Goal: Check status: Check status

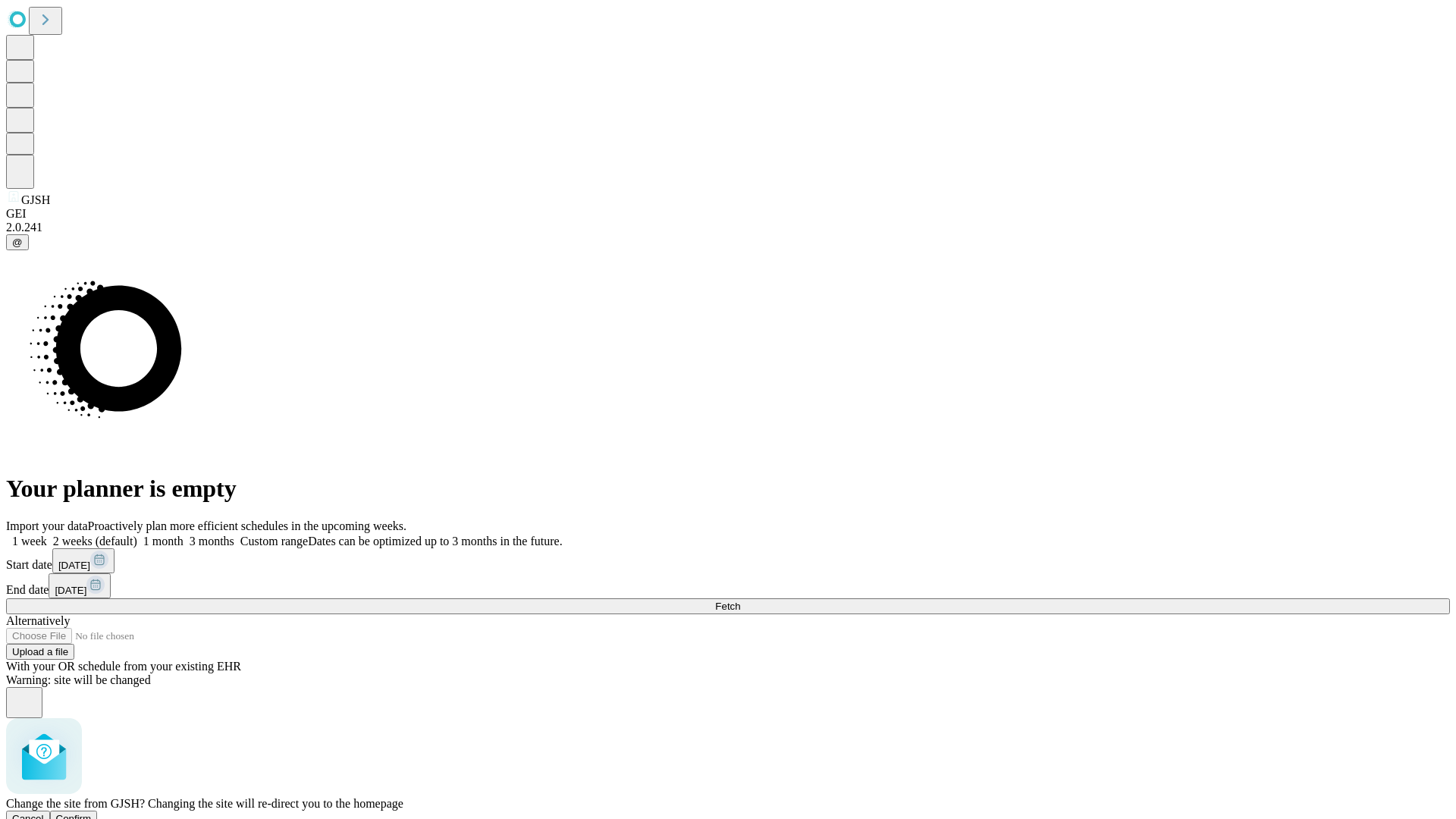
click at [92, 813] on span "Confirm" at bounding box center [73, 819] width 36 height 11
click at [183, 535] on label "1 month" at bounding box center [160, 541] width 46 height 13
click at [740, 601] on span "Fetch" at bounding box center [727, 607] width 25 height 11
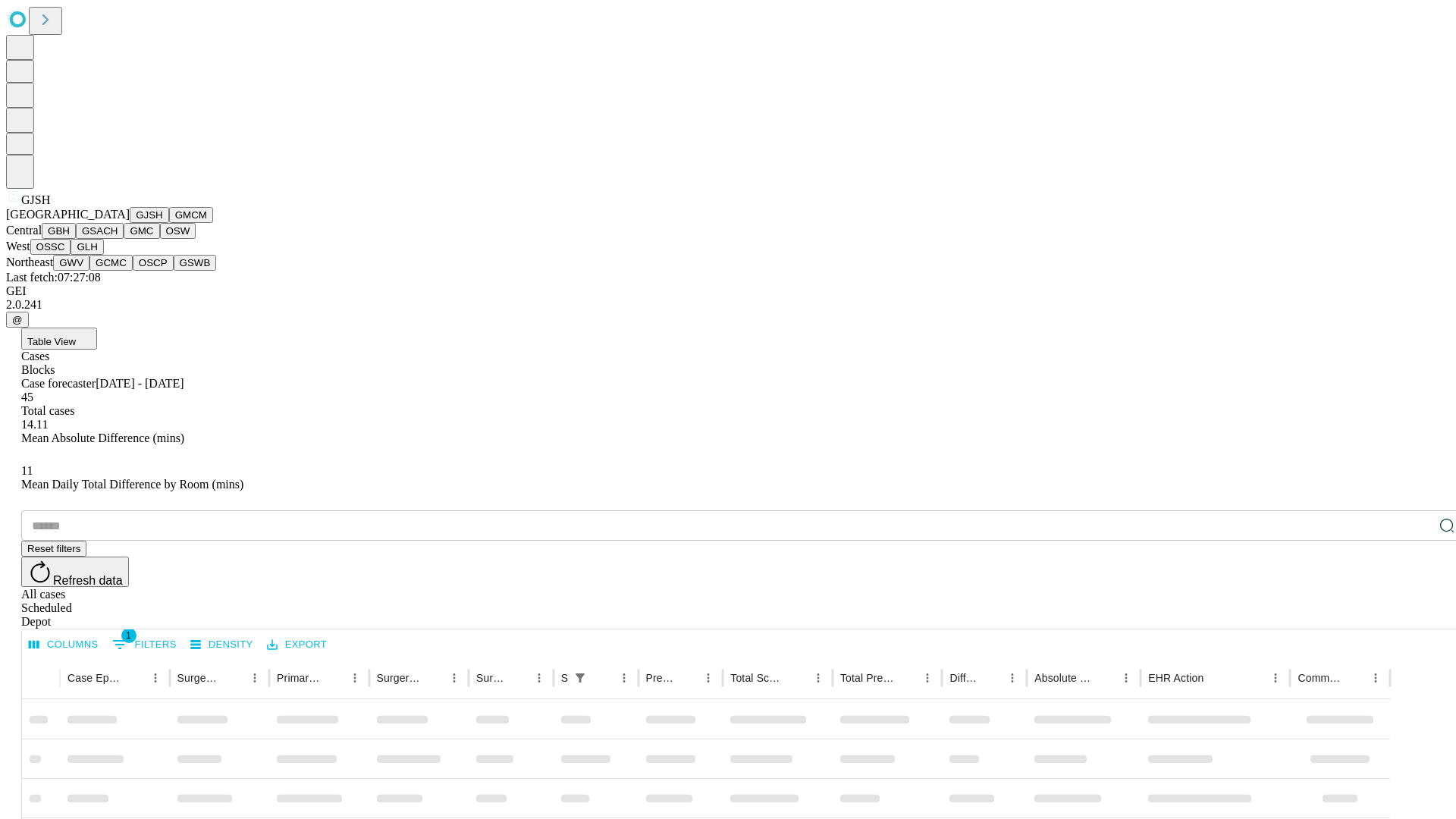
click at [169, 223] on button "GMCM" at bounding box center [191, 215] width 44 height 16
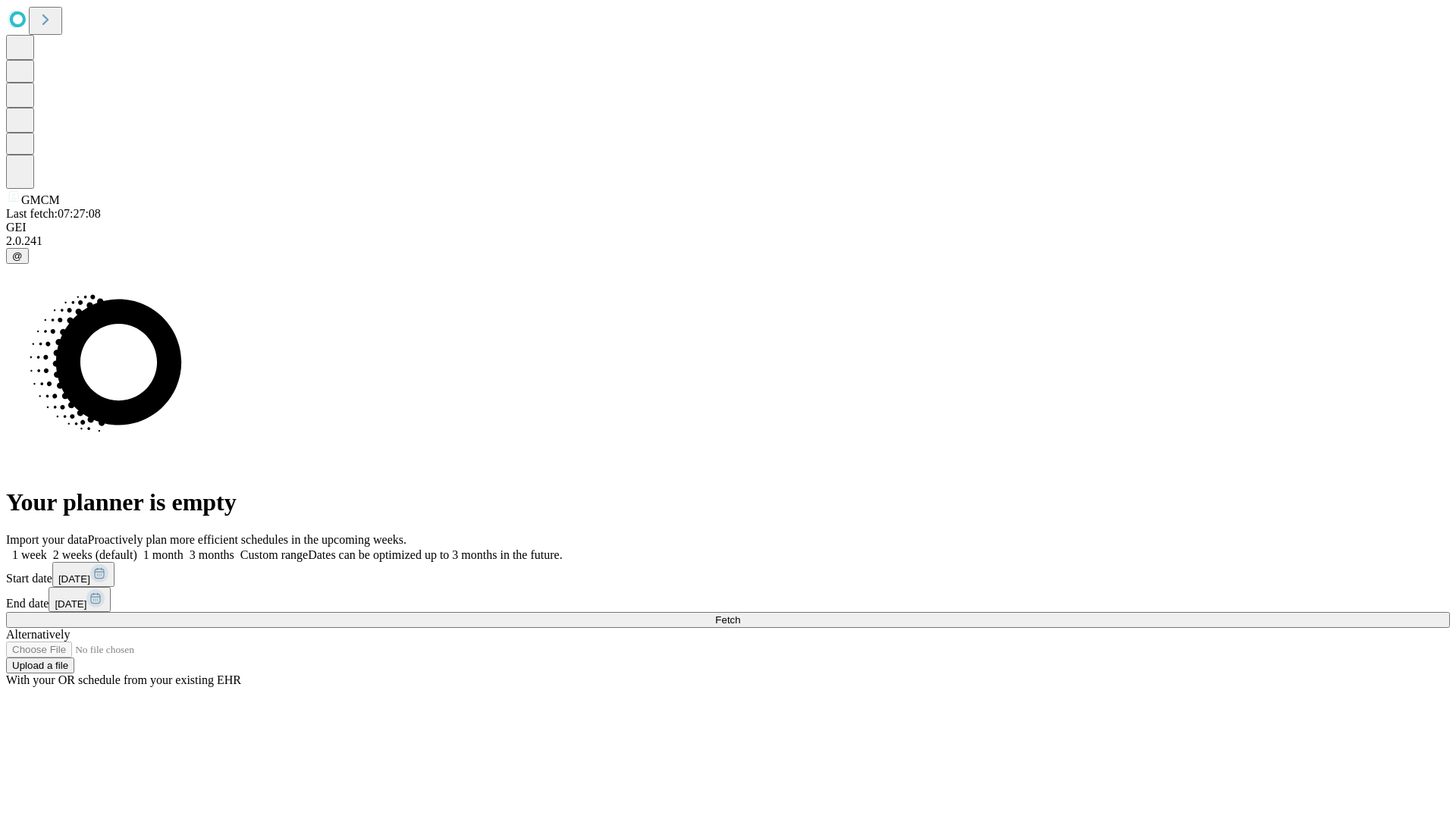
click at [183, 548] on label "1 month" at bounding box center [160, 555] width 46 height 13
click at [740, 615] on span "Fetch" at bounding box center [727, 620] width 25 height 11
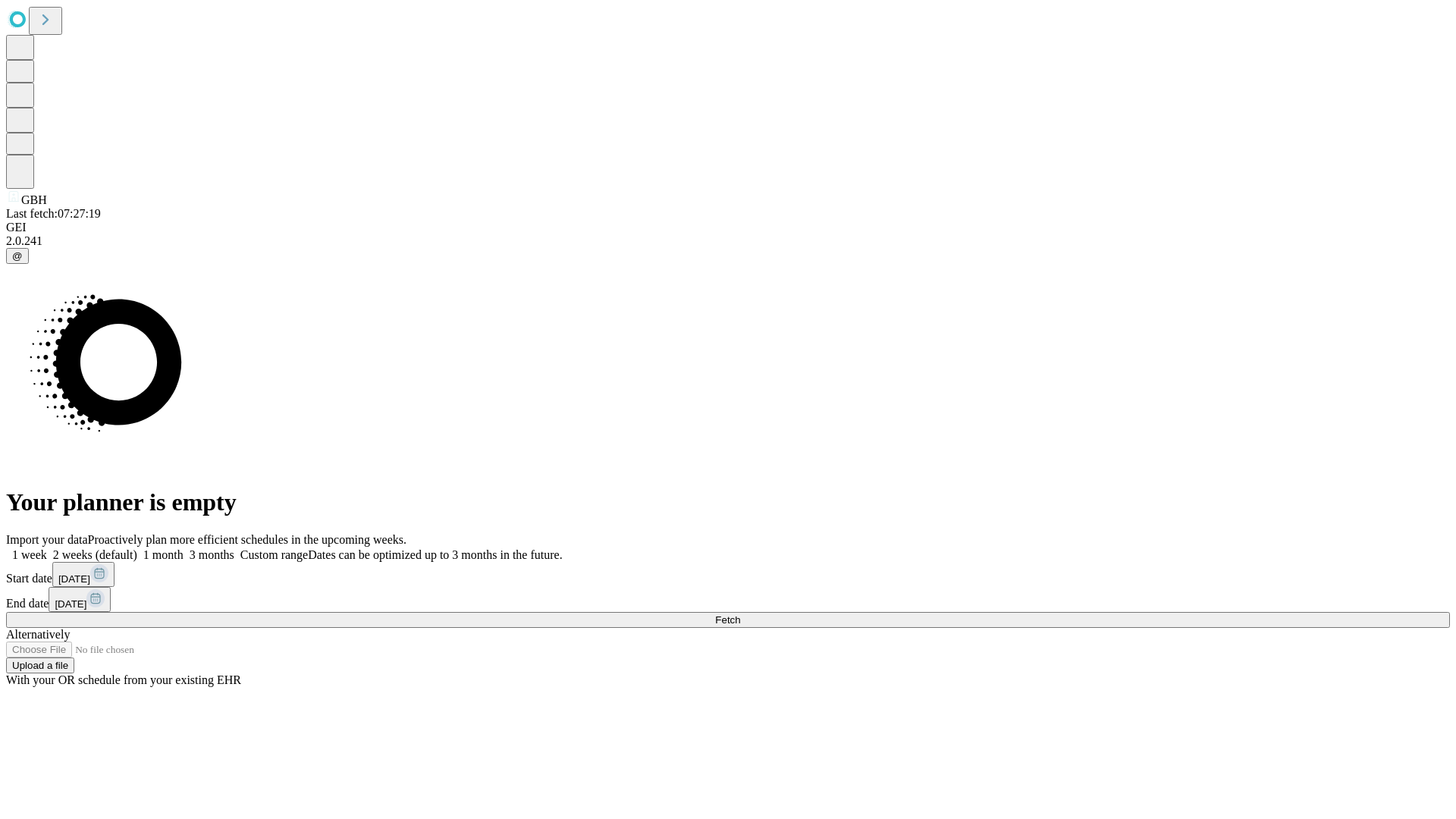
click at [740, 615] on span "Fetch" at bounding box center [727, 620] width 25 height 11
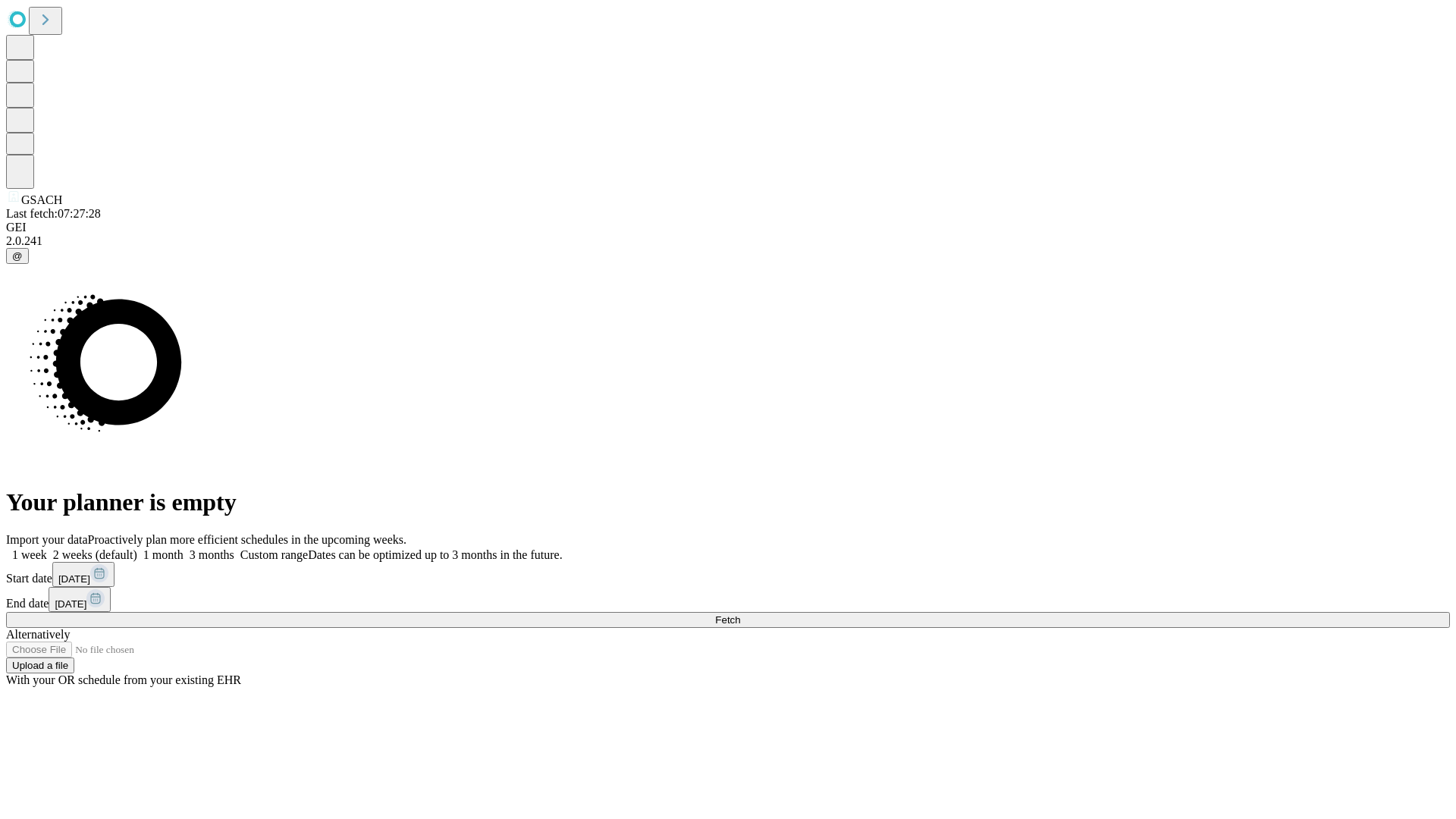
click at [740, 615] on span "Fetch" at bounding box center [727, 620] width 25 height 11
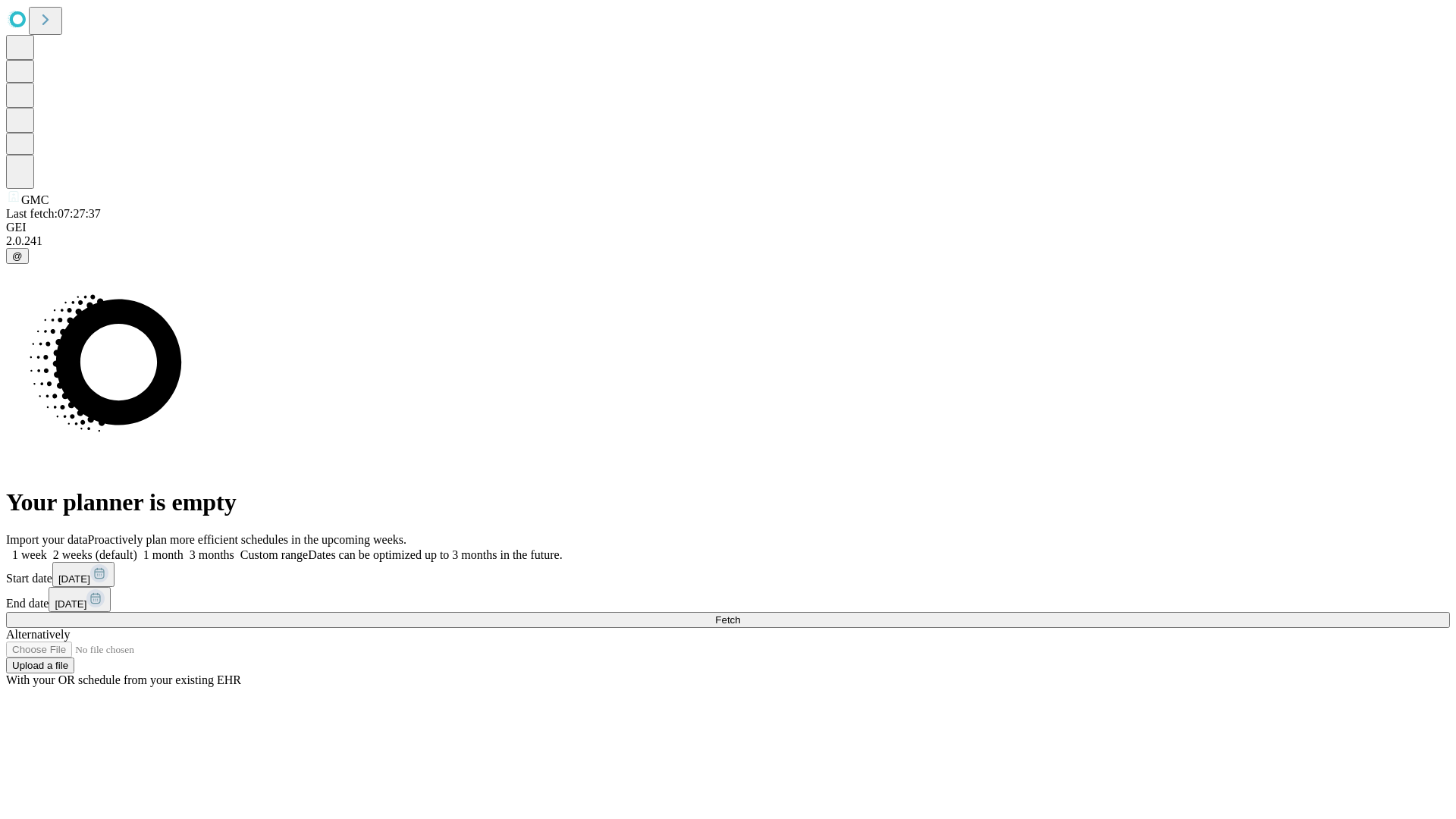
click at [183, 548] on label "1 month" at bounding box center [160, 555] width 46 height 13
click at [740, 615] on span "Fetch" at bounding box center [727, 620] width 25 height 11
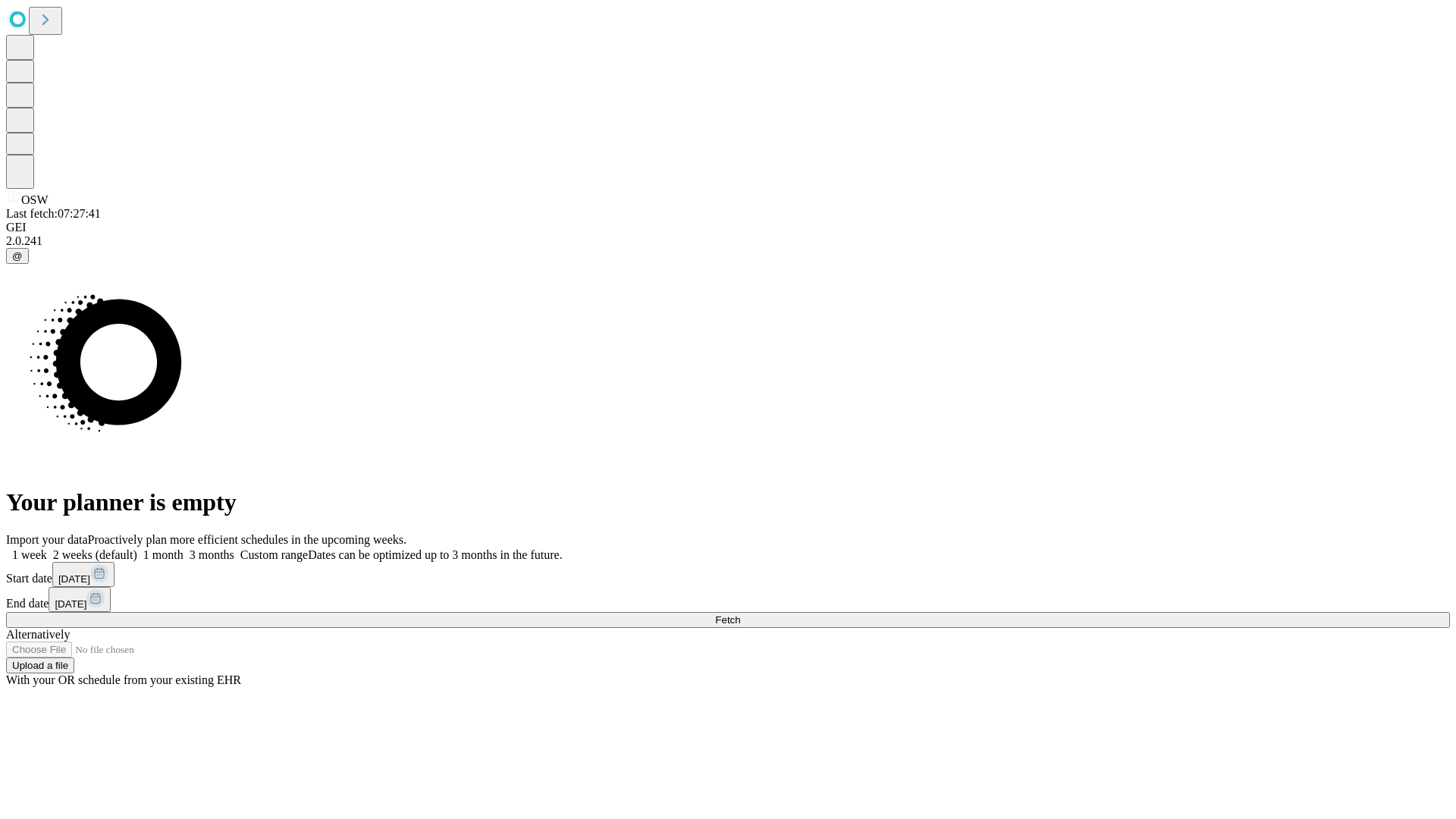
click at [740, 615] on span "Fetch" at bounding box center [727, 620] width 25 height 11
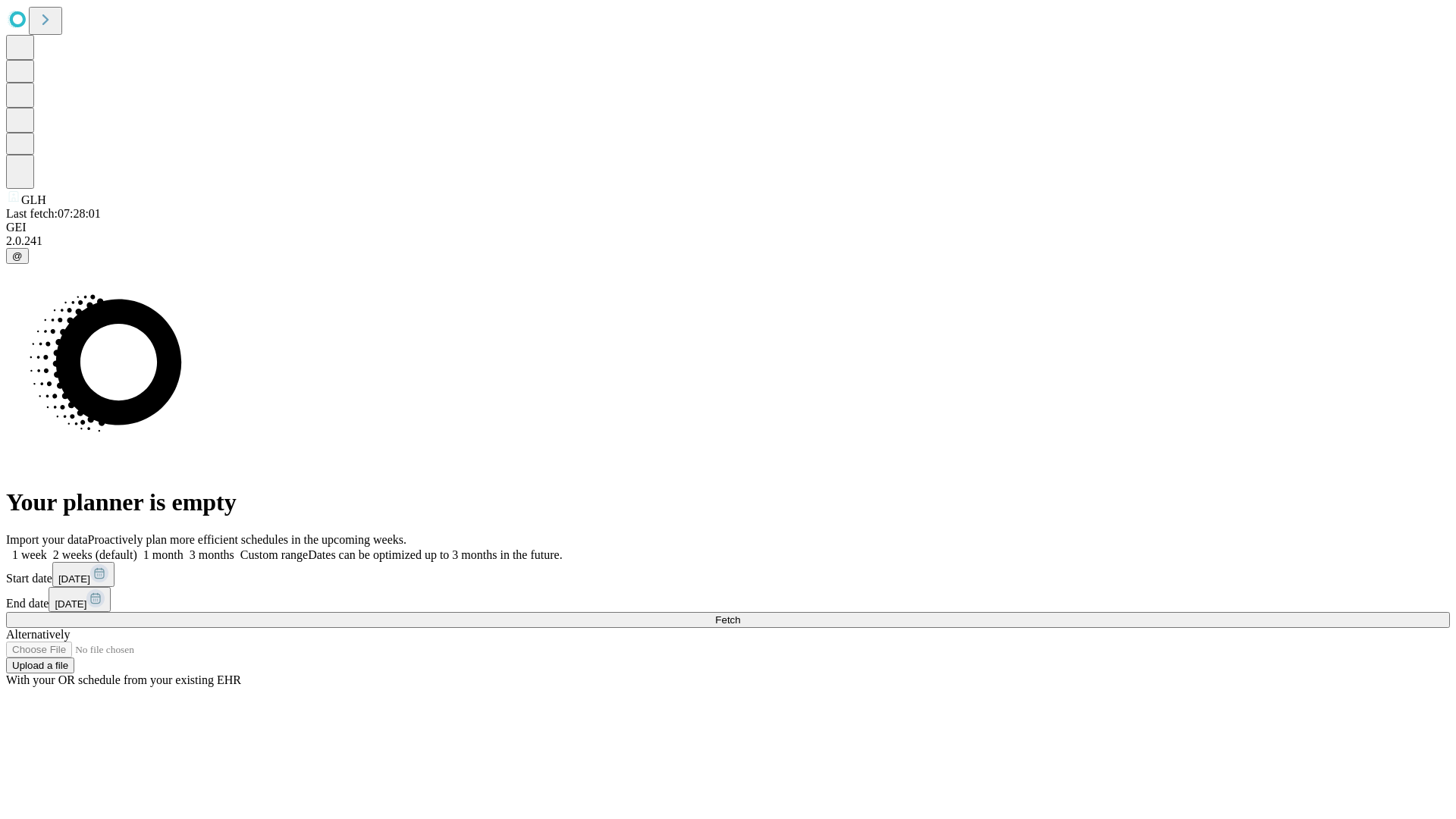
click at [183, 548] on label "1 month" at bounding box center [160, 555] width 46 height 13
click at [740, 615] on span "Fetch" at bounding box center [727, 620] width 25 height 11
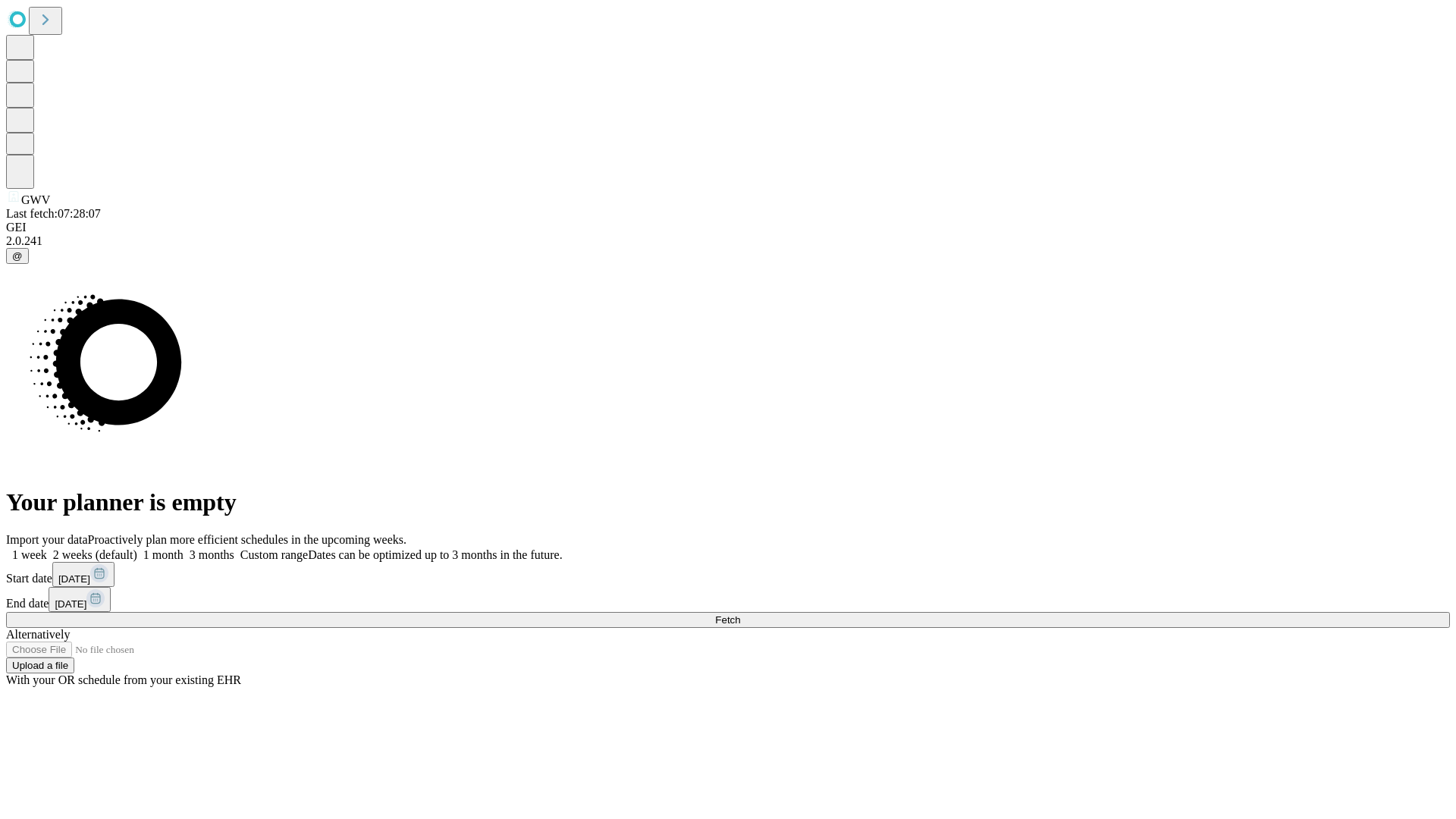
click at [183, 548] on label "1 month" at bounding box center [160, 555] width 46 height 13
click at [740, 615] on span "Fetch" at bounding box center [727, 620] width 25 height 11
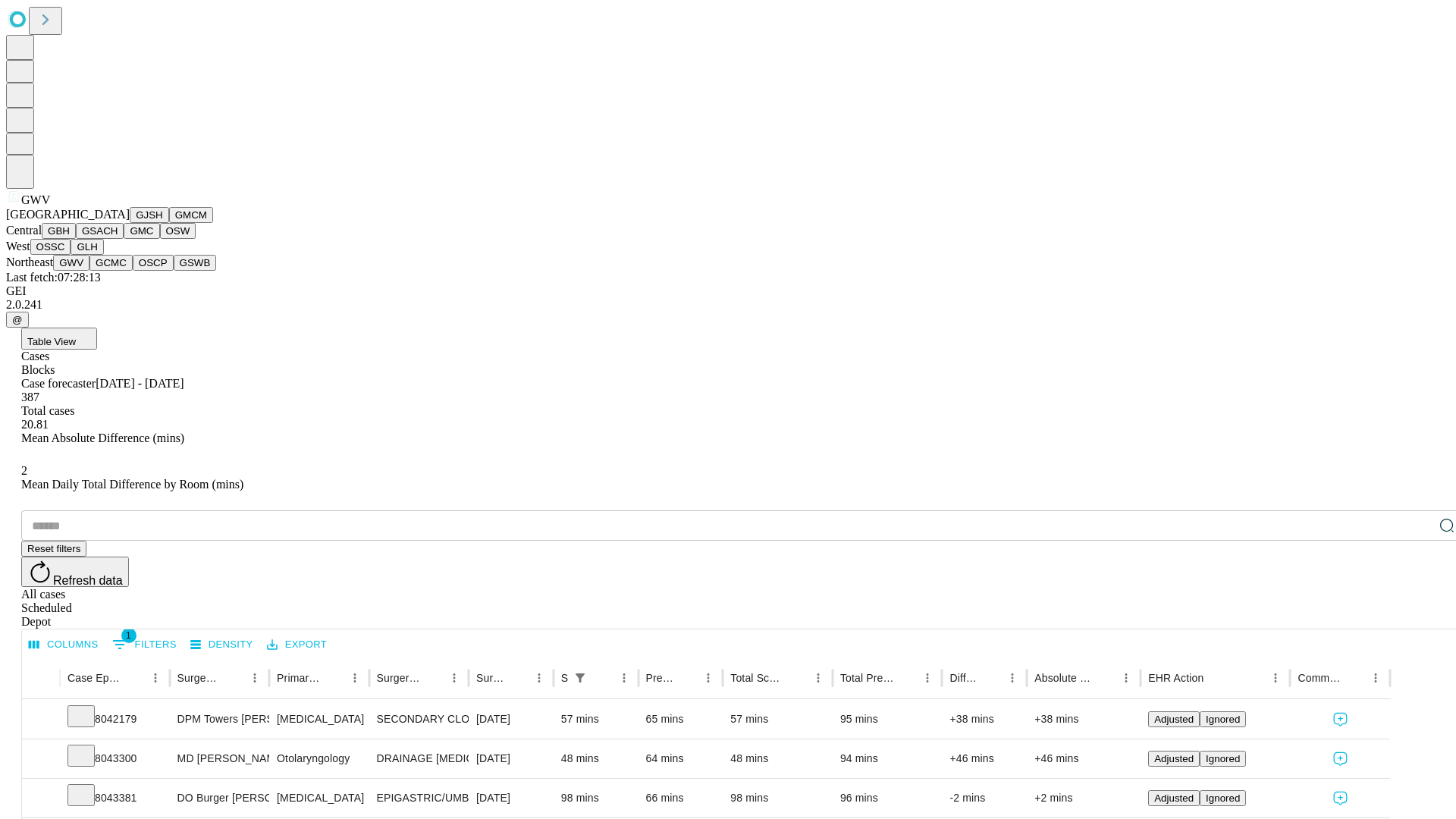
click at [118, 271] on button "GCMC" at bounding box center [111, 262] width 44 height 16
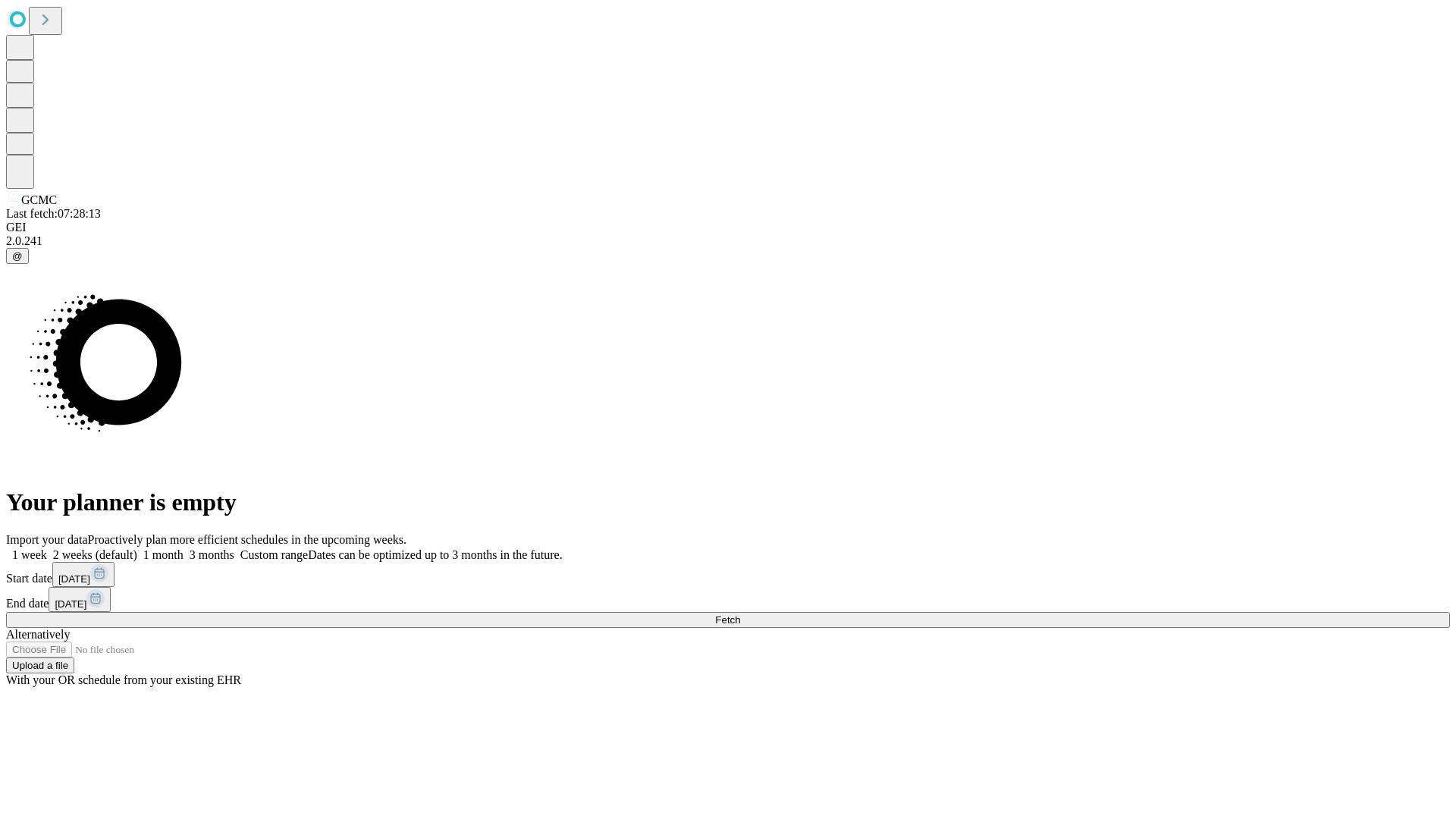
click at [183, 548] on label "1 month" at bounding box center [160, 555] width 46 height 13
click at [740, 615] on span "Fetch" at bounding box center [727, 620] width 25 height 11
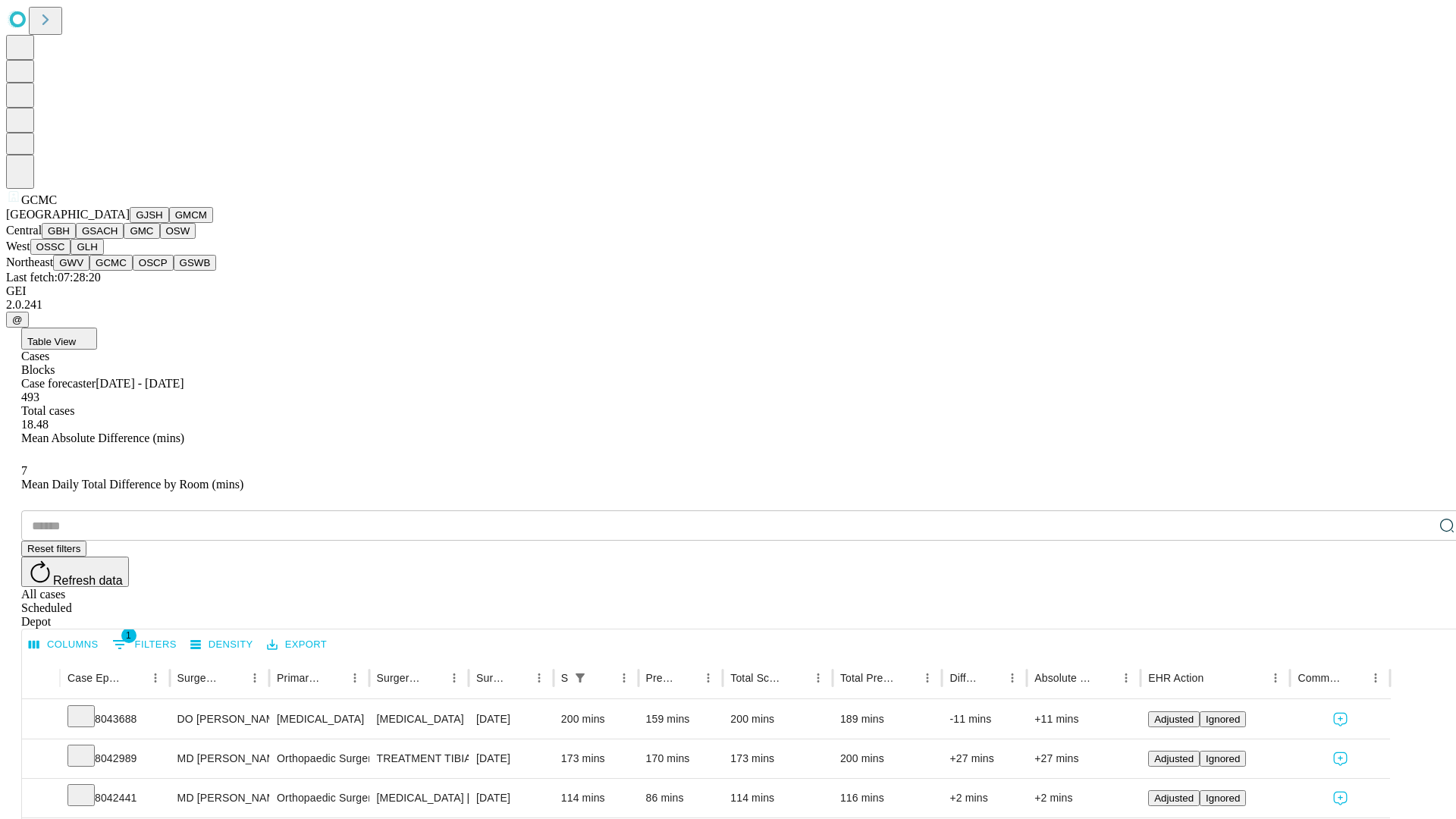
click at [132, 271] on button "OSCP" at bounding box center [153, 262] width 41 height 16
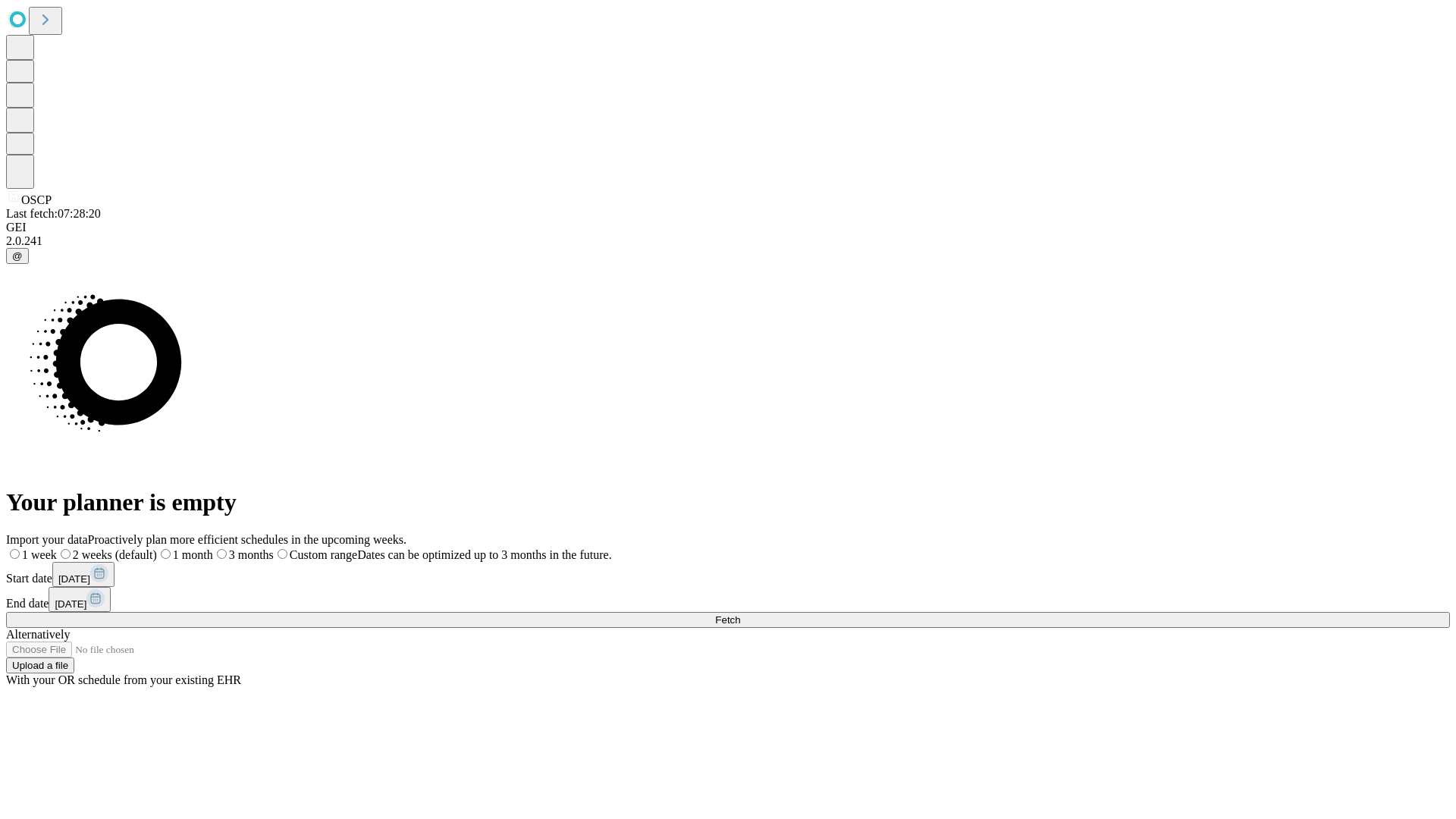
click at [213, 548] on label "1 month" at bounding box center [184, 555] width 56 height 13
click at [740, 615] on span "Fetch" at bounding box center [727, 620] width 25 height 11
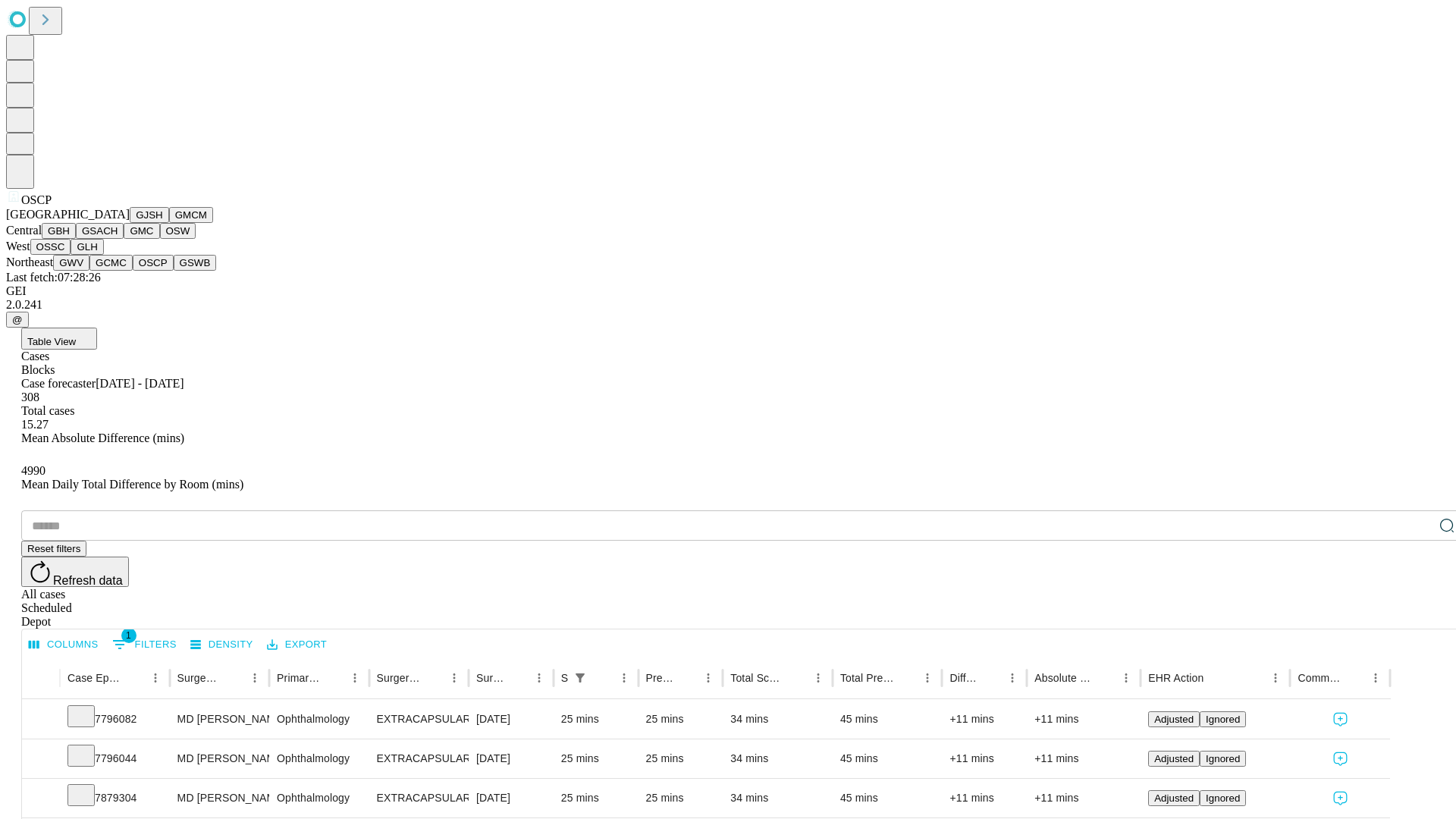
click at [174, 271] on button "GSWB" at bounding box center [195, 262] width 44 height 16
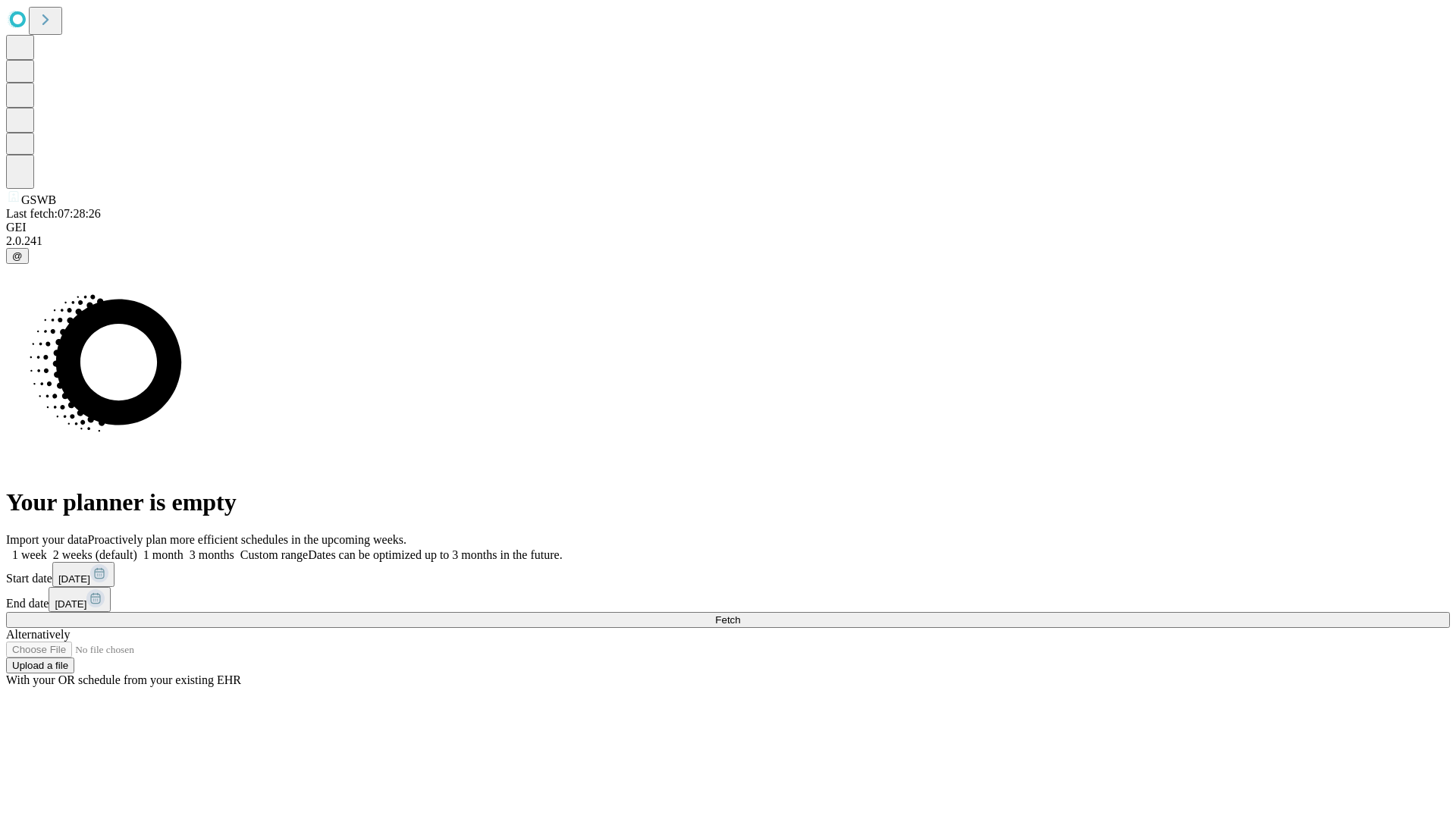
click at [183, 548] on label "1 month" at bounding box center [160, 555] width 46 height 13
click at [740, 615] on span "Fetch" at bounding box center [727, 620] width 25 height 11
